Goal: Task Accomplishment & Management: Manage account settings

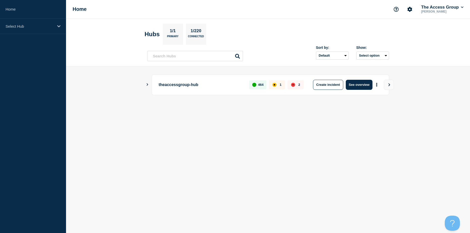
click at [146, 83] on button "Show Connected Hubs" at bounding box center [147, 85] width 3 height 4
click at [389, 84] on icon "View" at bounding box center [389, 84] width 3 height 3
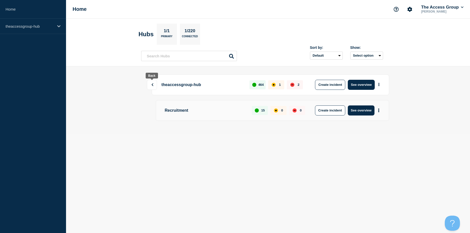
click at [151, 87] on button at bounding box center [152, 85] width 10 height 10
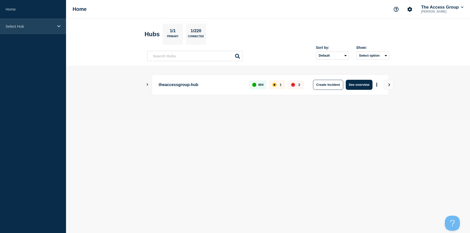
click at [56, 25] on div "Select Hub" at bounding box center [33, 26] width 66 height 15
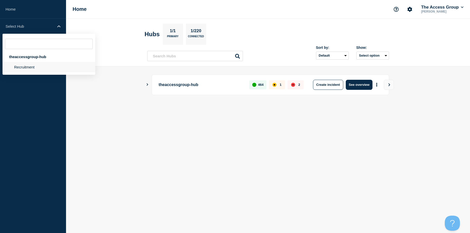
click at [26, 67] on li "Recruitment" at bounding box center [49, 67] width 93 height 10
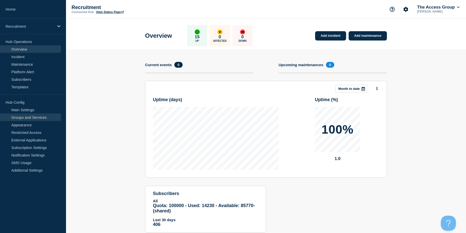
click at [19, 118] on link "Groups and Services" at bounding box center [30, 118] width 61 height 8
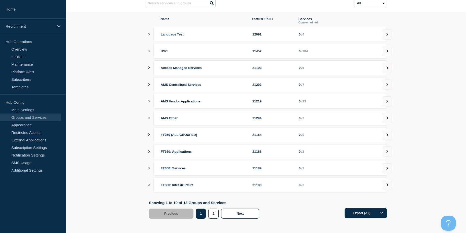
scroll to position [54, 0]
click at [212, 215] on button "2" at bounding box center [213, 213] width 10 height 10
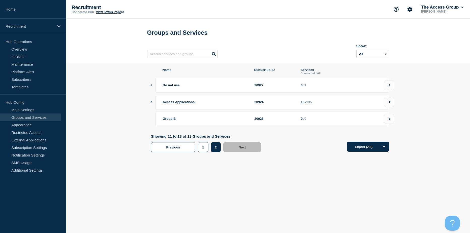
click at [151, 103] on icon "showServices" at bounding box center [151, 102] width 2 height 3
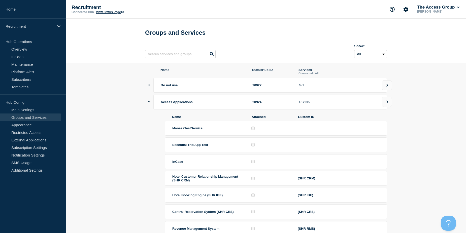
click at [150, 105] on div "Access Applications 20924 15 / 135" at bounding box center [268, 102] width 238 height 15
click at [386, 104] on icon at bounding box center [387, 102] width 3 height 3
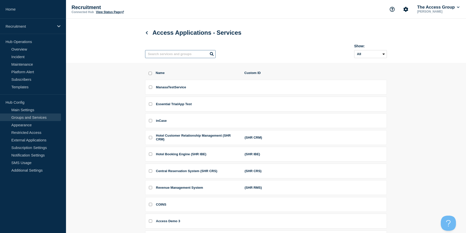
click at [163, 55] on input "text" at bounding box center [180, 54] width 71 height 8
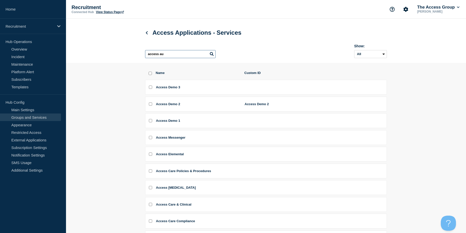
type input "access au"
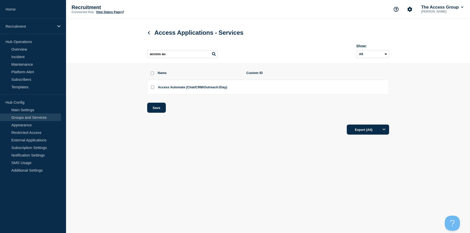
click at [153, 88] on input "Access Automate (Chat/CRM/Outreach:Elay) checkbox" at bounding box center [152, 87] width 3 height 3
checkbox input "true"
click at [156, 109] on button "Save" at bounding box center [156, 108] width 19 height 10
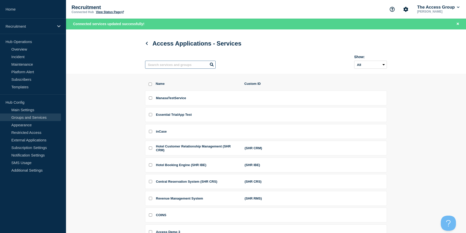
click at [174, 68] on input "text" at bounding box center [180, 65] width 71 height 8
type input "access automate"
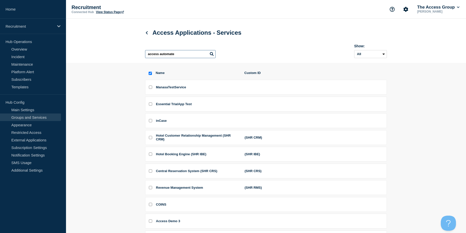
checkbox input "true"
